Goal: Task Accomplishment & Management: Manage account settings

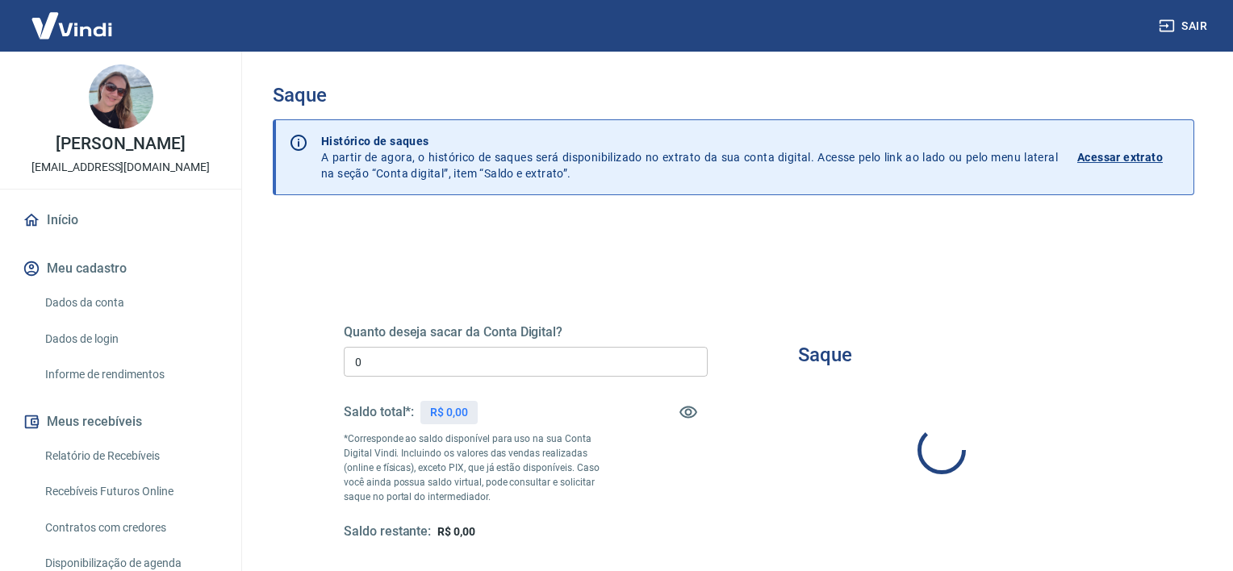
type input "R$ 0,00"
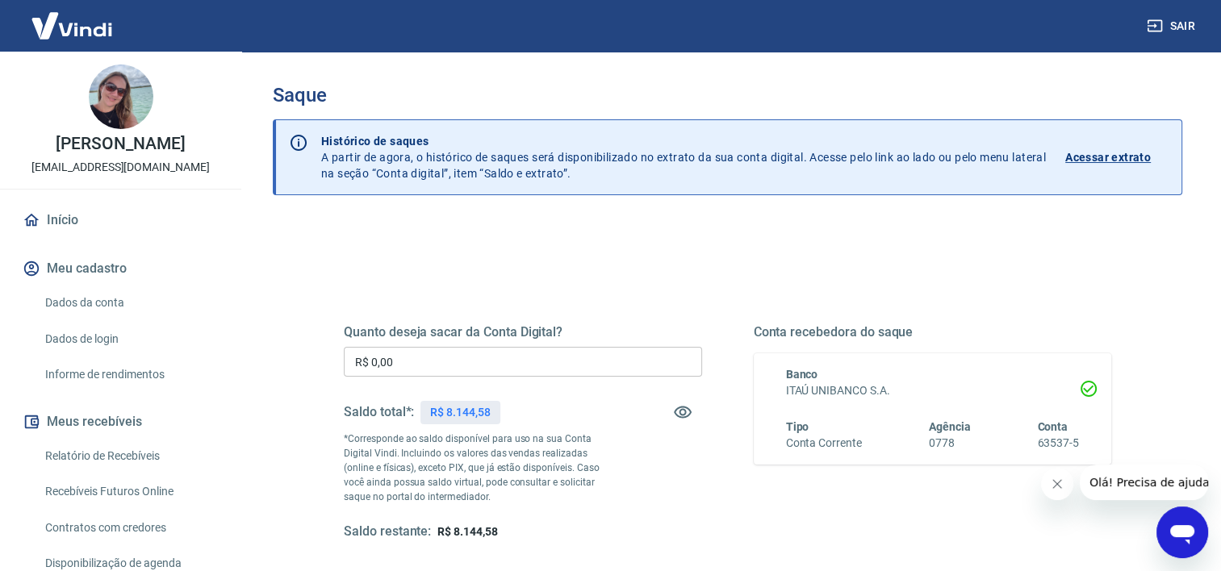
click at [58, 214] on link "Início" at bounding box center [120, 221] width 203 height 36
